Goal: Information Seeking & Learning: Understand process/instructions

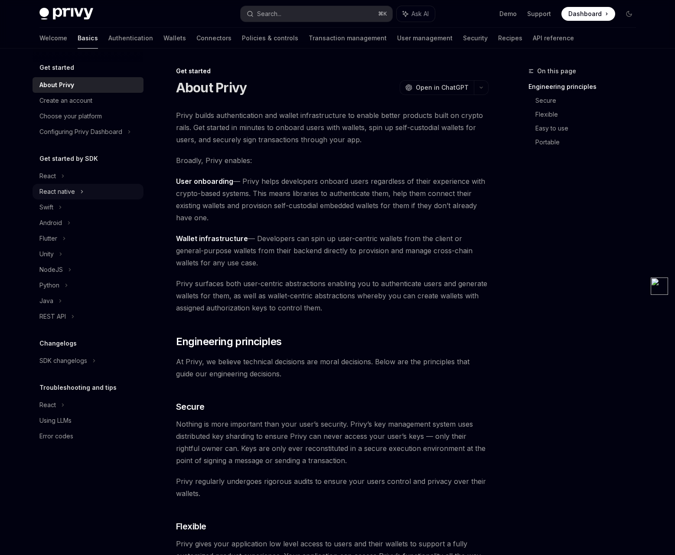
click at [59, 194] on div "React native" at bounding box center [57, 191] width 36 height 10
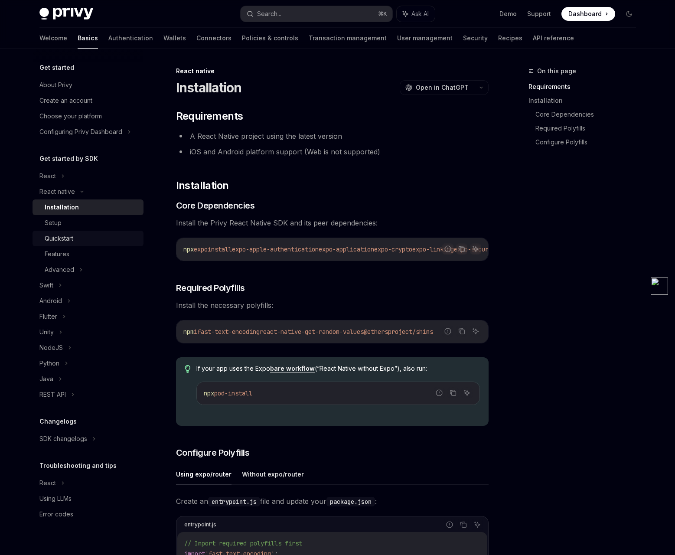
click at [66, 243] on div "Quickstart" at bounding box center [59, 238] width 29 height 10
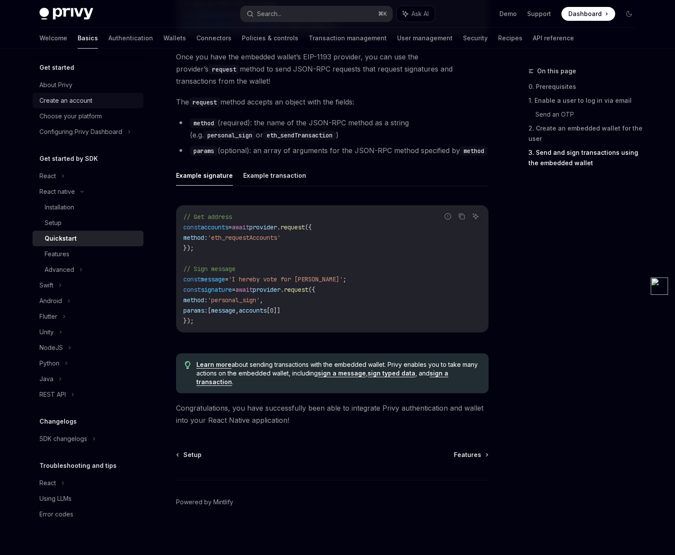
scroll to position [879, 0]
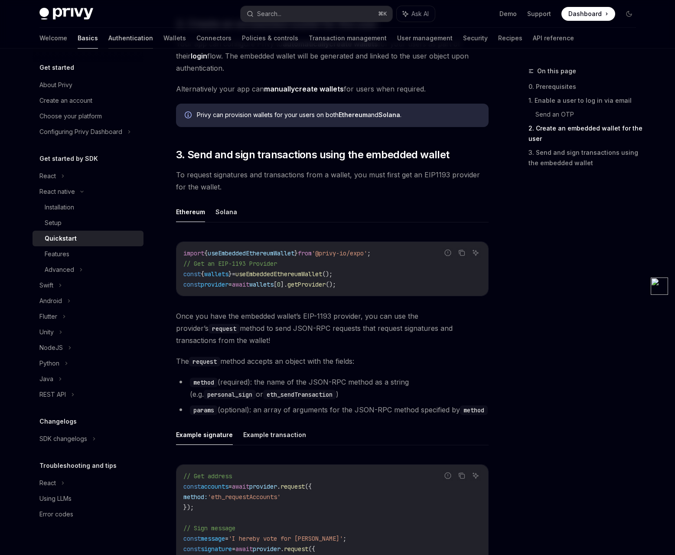
click at [108, 39] on link "Authentication" at bounding box center [130, 38] width 45 height 21
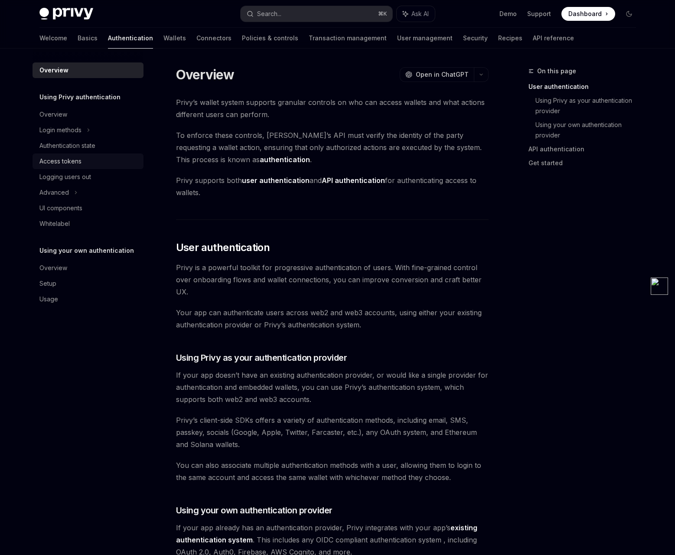
click at [70, 160] on div "Access tokens" at bounding box center [60, 161] width 42 height 10
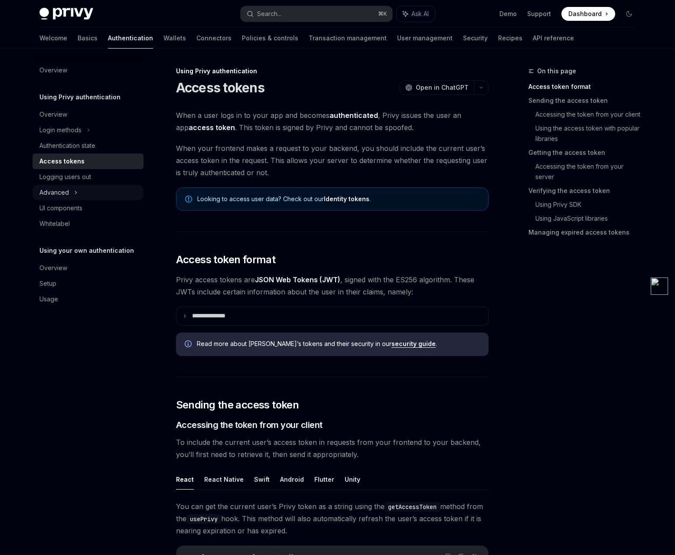
click at [67, 193] on div "Advanced" at bounding box center [53, 192] width 29 height 10
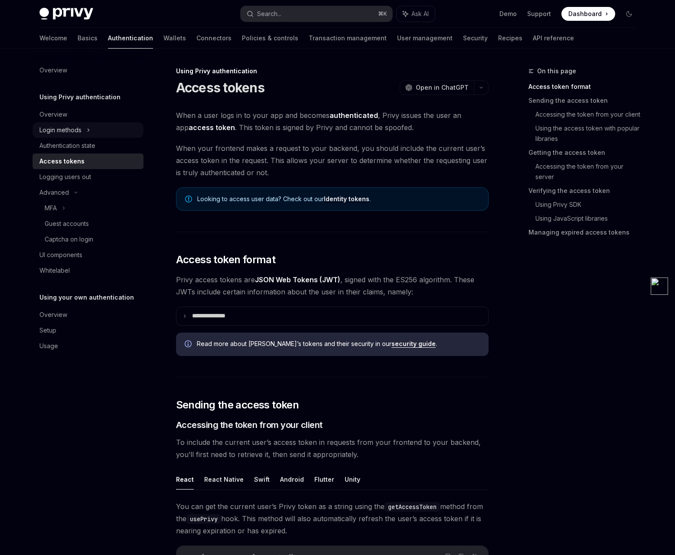
click at [70, 131] on div "Login methods" at bounding box center [60, 130] width 42 height 10
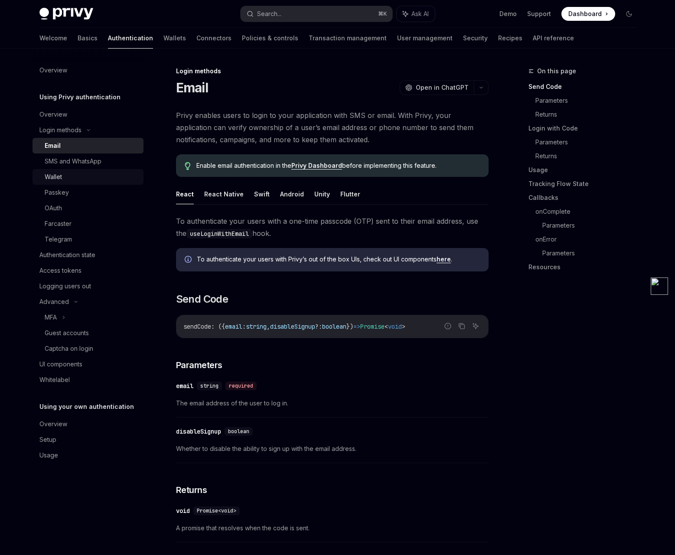
click at [61, 177] on div "Wallet" at bounding box center [53, 177] width 17 height 10
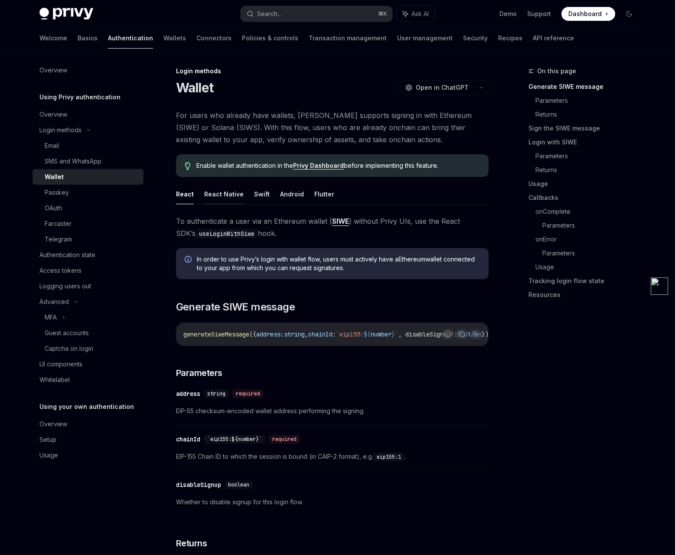
click at [227, 194] on button "React Native" at bounding box center [223, 194] width 39 height 20
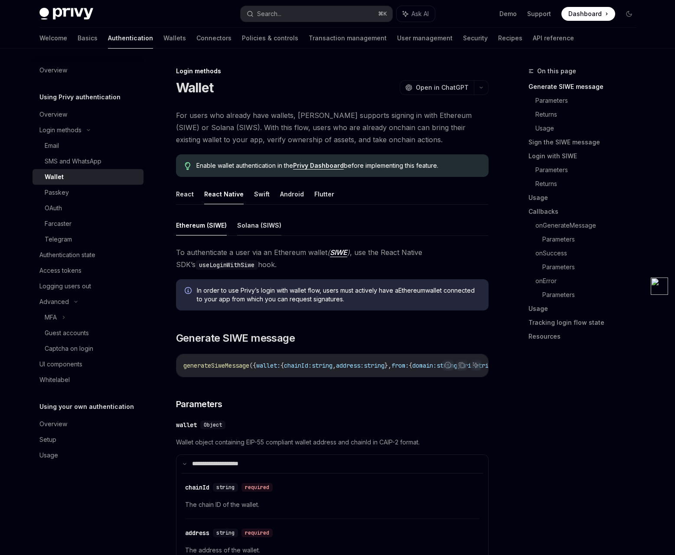
click at [273, 228] on button "Solana (SIWS)" at bounding box center [259, 225] width 44 height 20
type textarea "*"
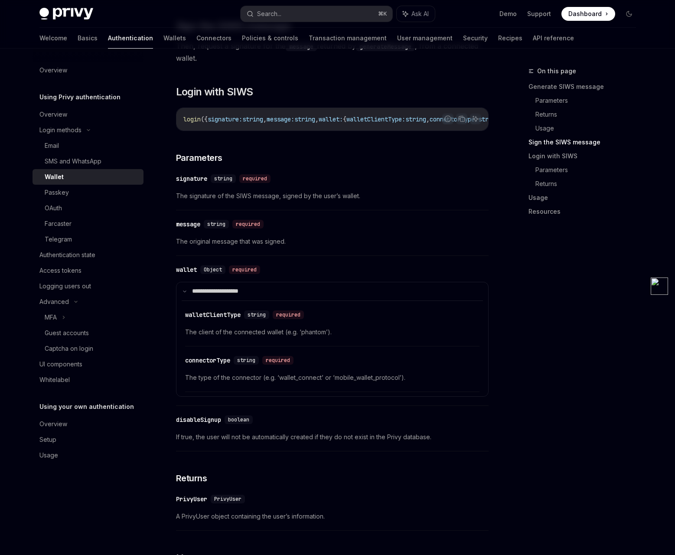
scroll to position [1210, 0]
click at [348, 382] on span "The type of the connector (e.g. ‘wallet_connect’ or ‘mobile_wallet_protocol’)." at bounding box center [332, 377] width 294 height 10
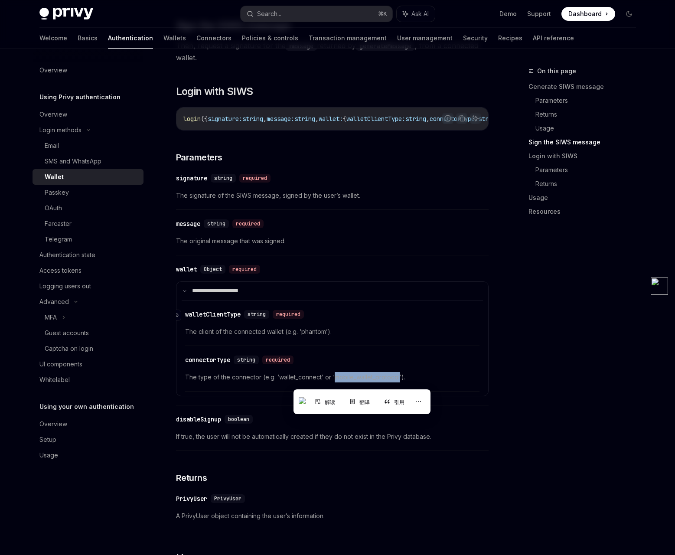
copy span "mobile_wallet_protocol"
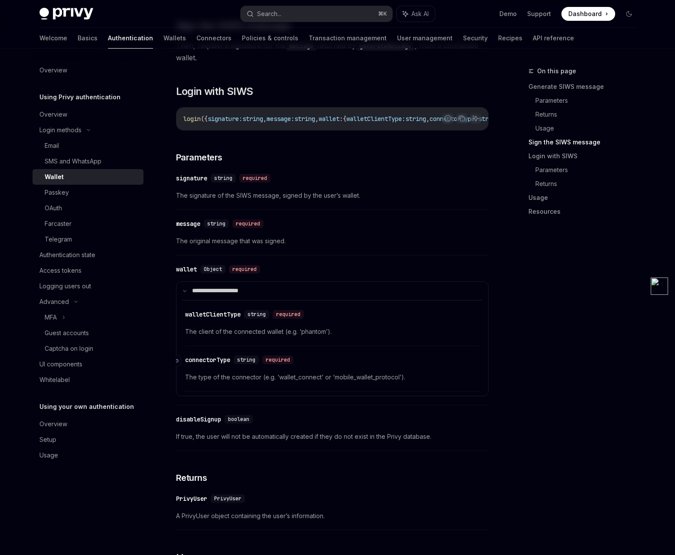
click at [202, 364] on div "connectorType" at bounding box center [207, 359] width 45 height 9
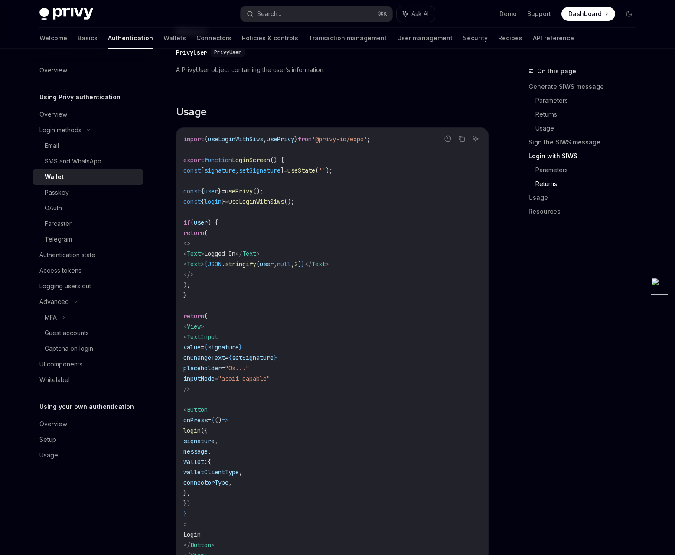
scroll to position [1666, 0]
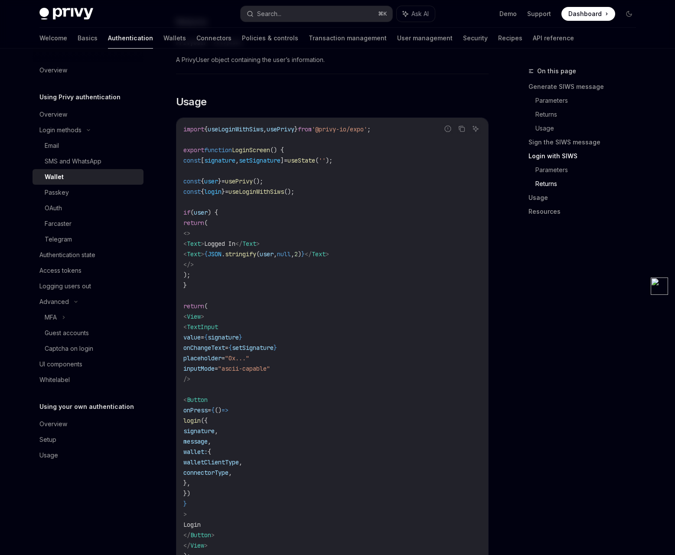
click at [228, 476] on span "connectorType" at bounding box center [205, 472] width 45 height 8
copy span "connectorType"
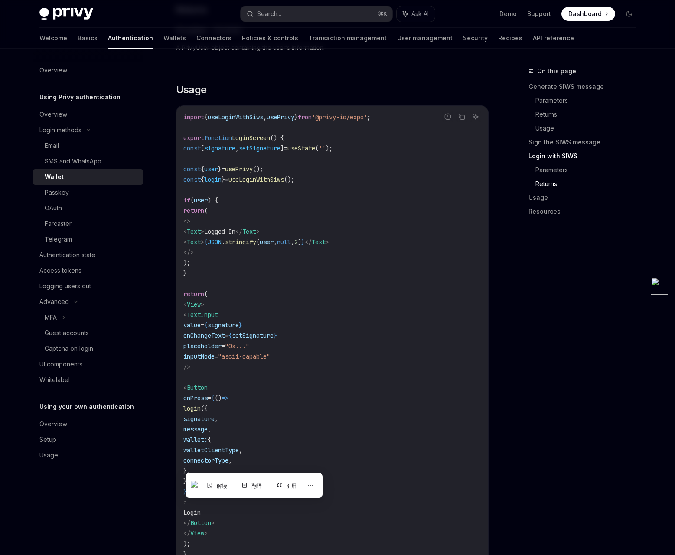
scroll to position [1678, 0]
click at [306, 449] on code "import { useLoginWithSiws , usePrivy } from '@privy-io/expo' ; export function …" at bounding box center [332, 334] width 298 height 447
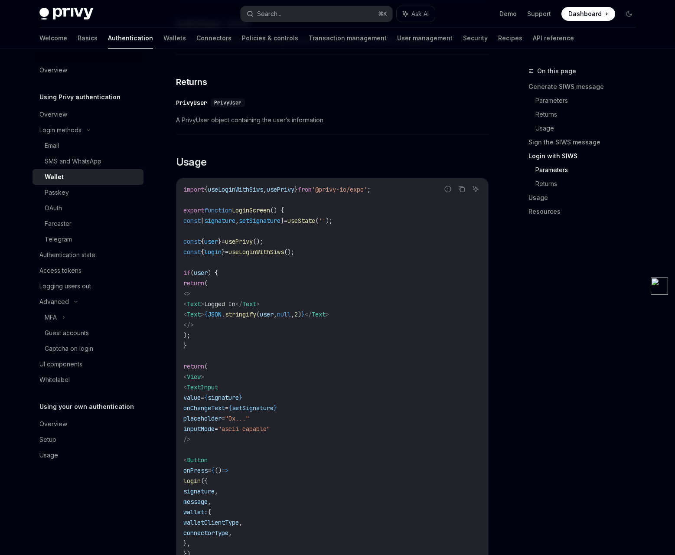
scroll to position [1428, 0]
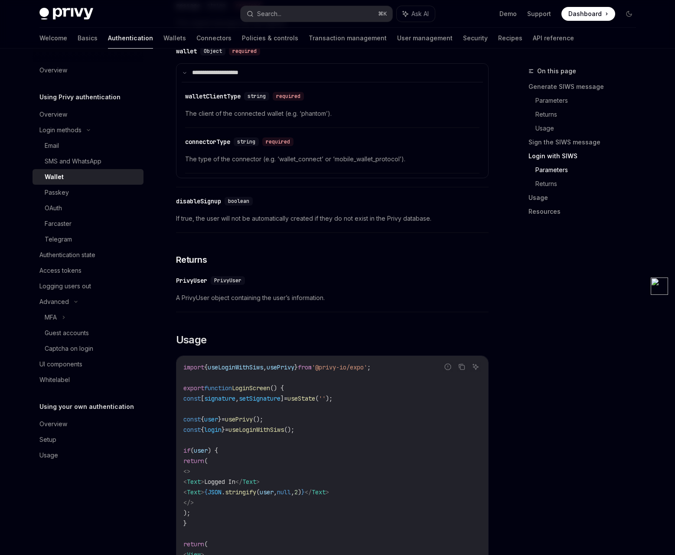
click at [346, 164] on span "The type of the connector (e.g. ‘wallet_connect’ or ‘mobile_wallet_protocol’)." at bounding box center [332, 159] width 294 height 10
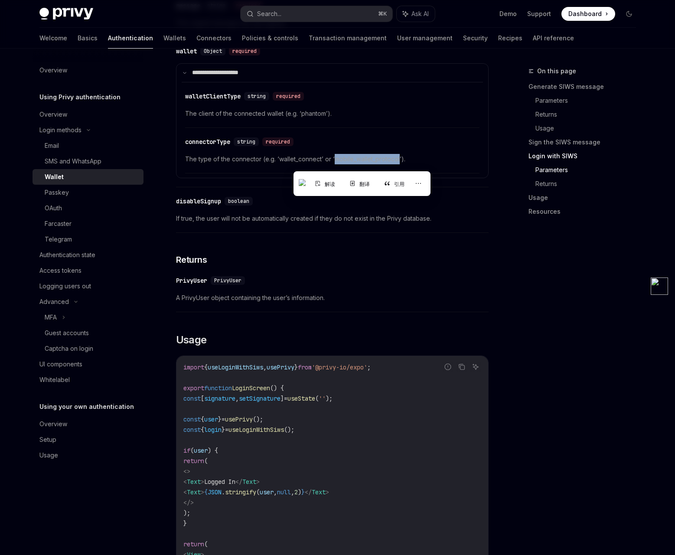
copy span "mobile_wallet_protocol"
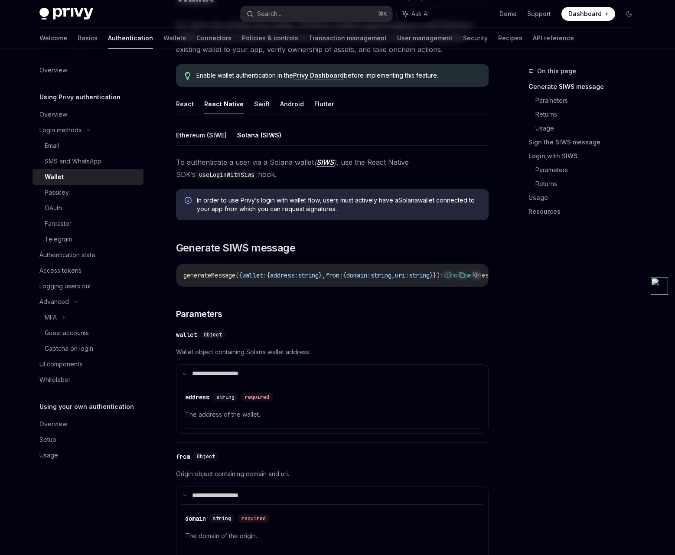
scroll to position [0, 0]
